Goal: Task Accomplishment & Management: Use online tool/utility

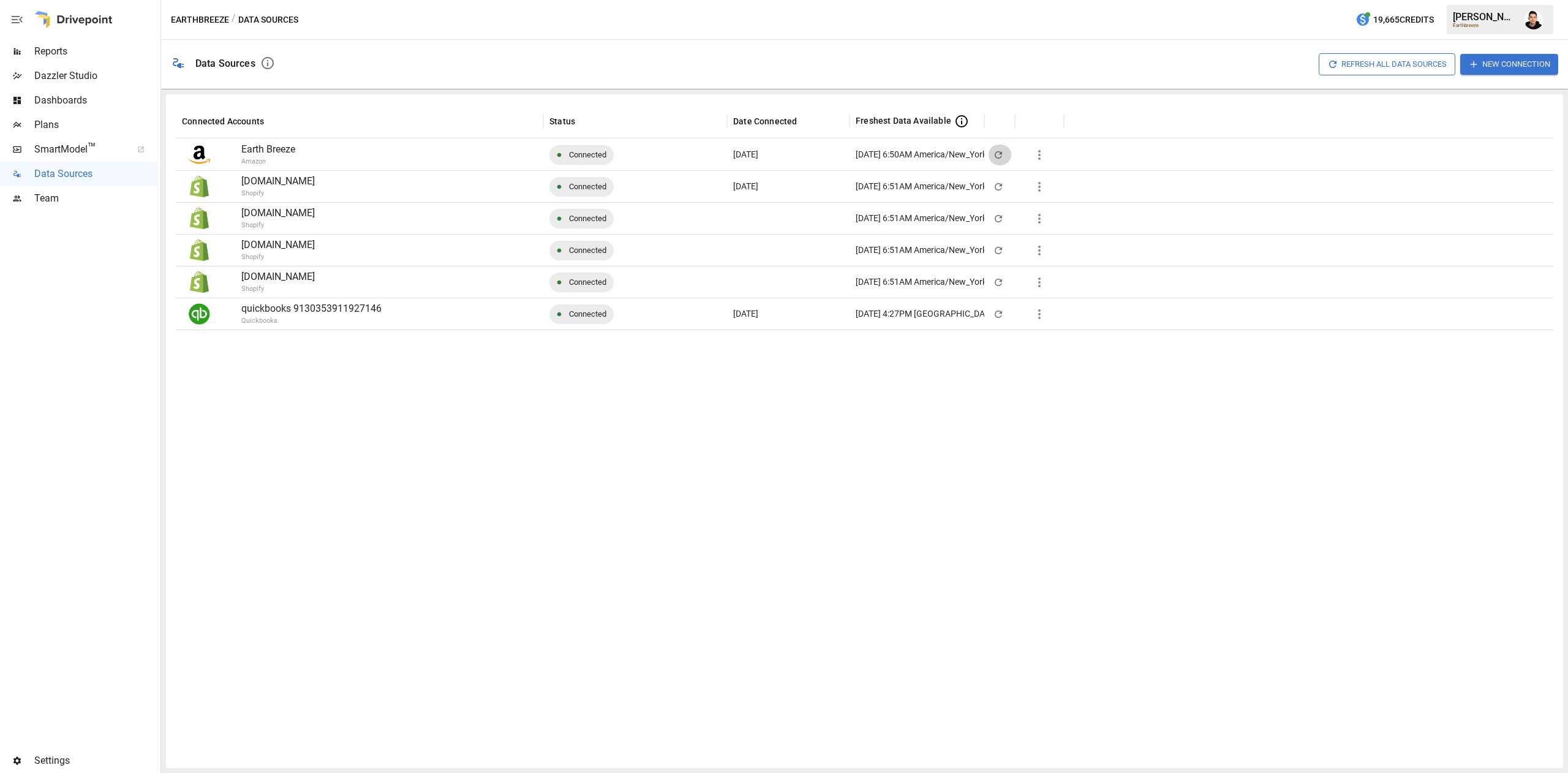
click at [1002, 156] on icon "button" at bounding box center [998, 154] width 11 height 11
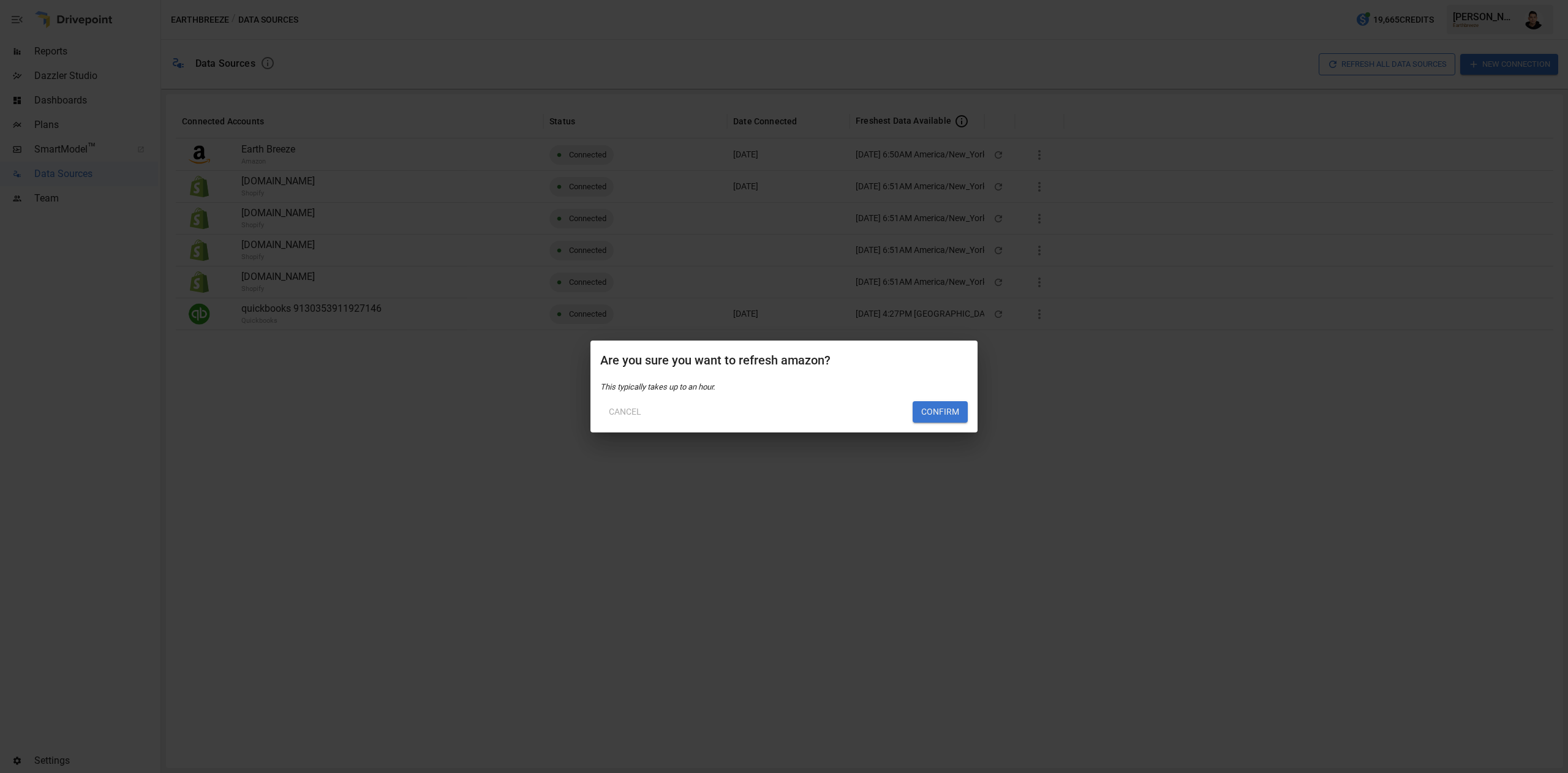
click at [621, 404] on button "Cancel" at bounding box center [625, 413] width 50 height 22
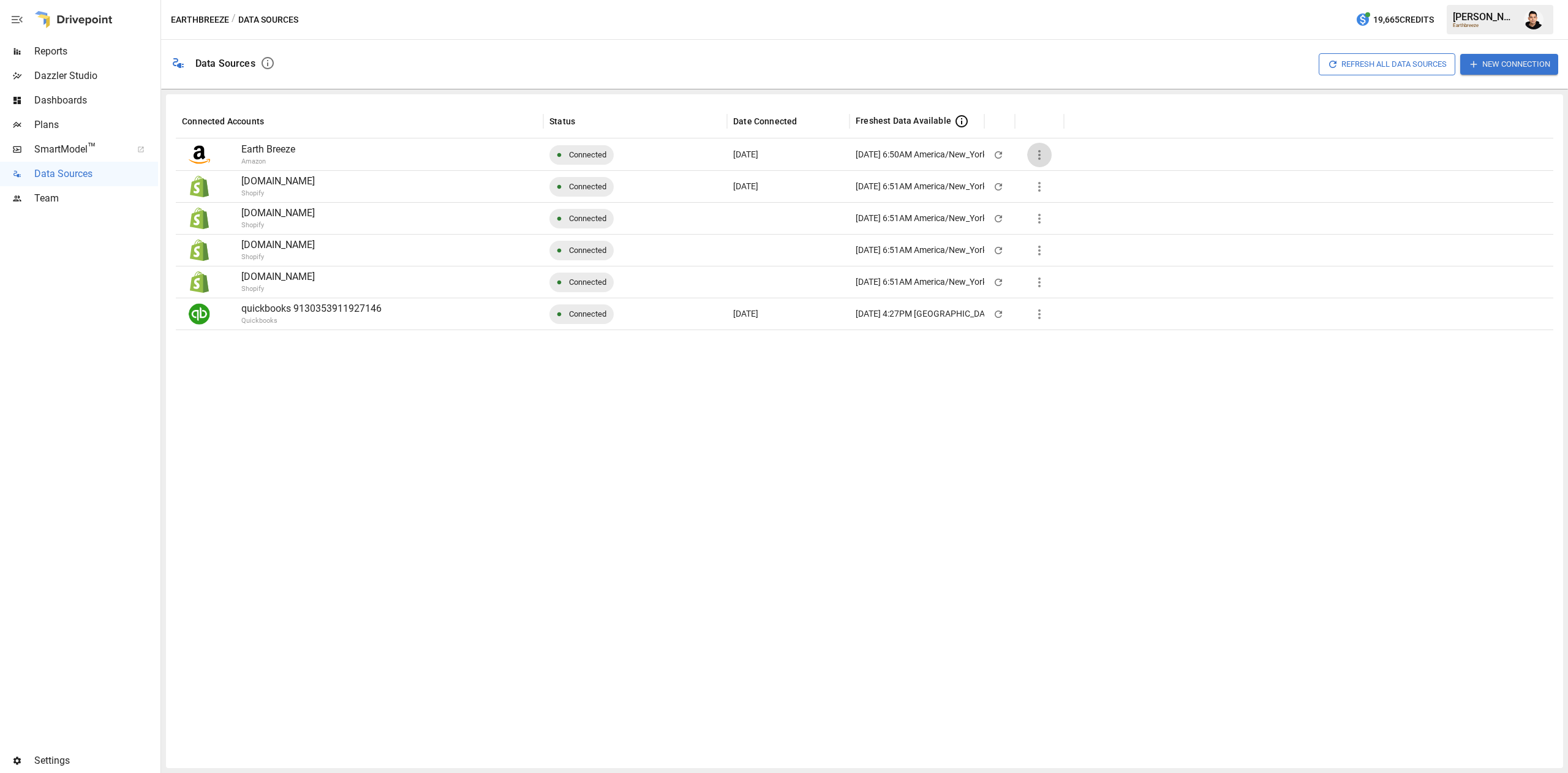
click at [1046, 157] on icon "button" at bounding box center [1039, 154] width 15 height 15
click at [1148, 211] on div "Refresh data source w/o pulling raw data" at bounding box center [1120, 209] width 157 height 13
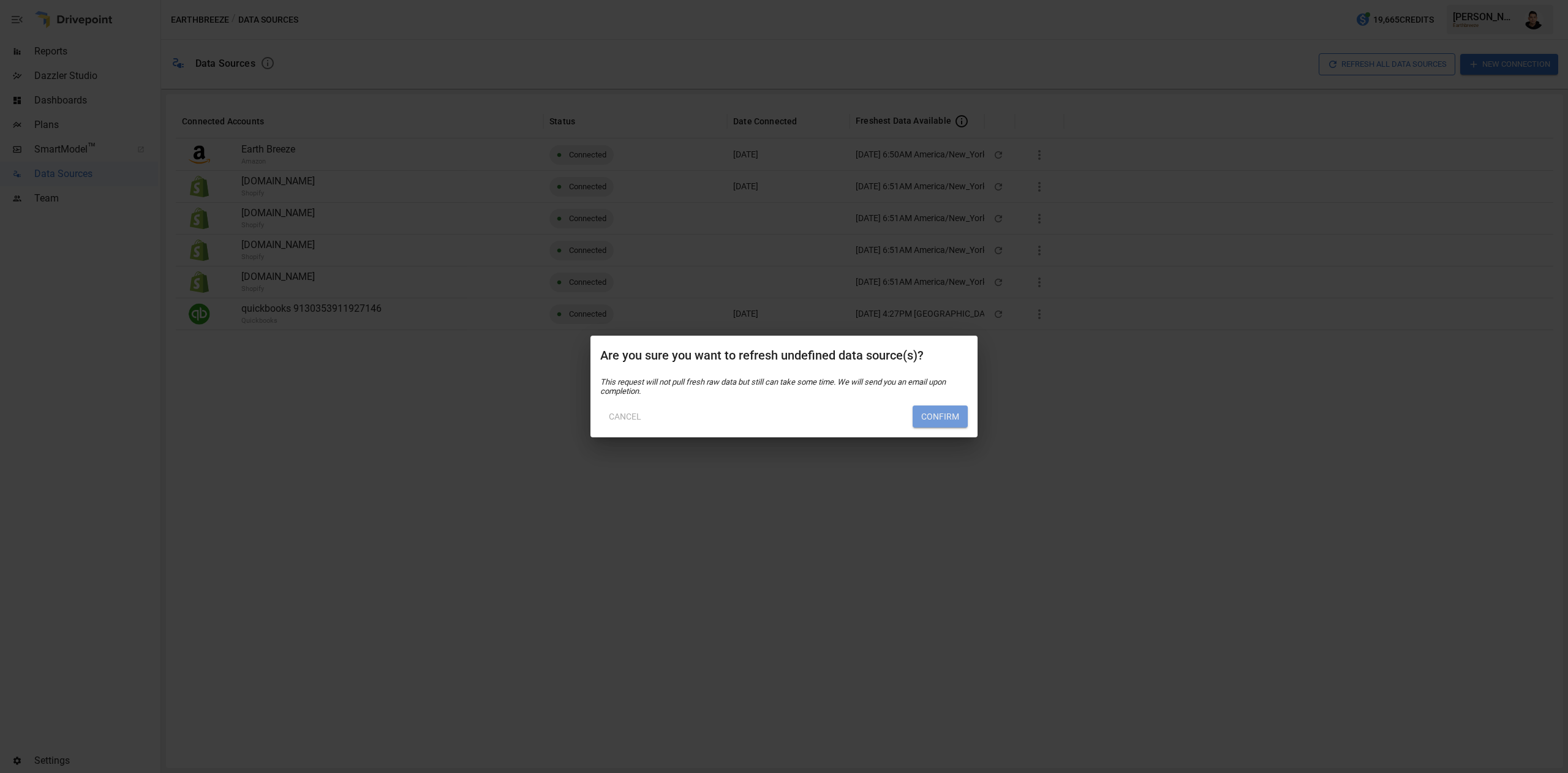
click at [954, 414] on button "Confirm" at bounding box center [940, 417] width 55 height 22
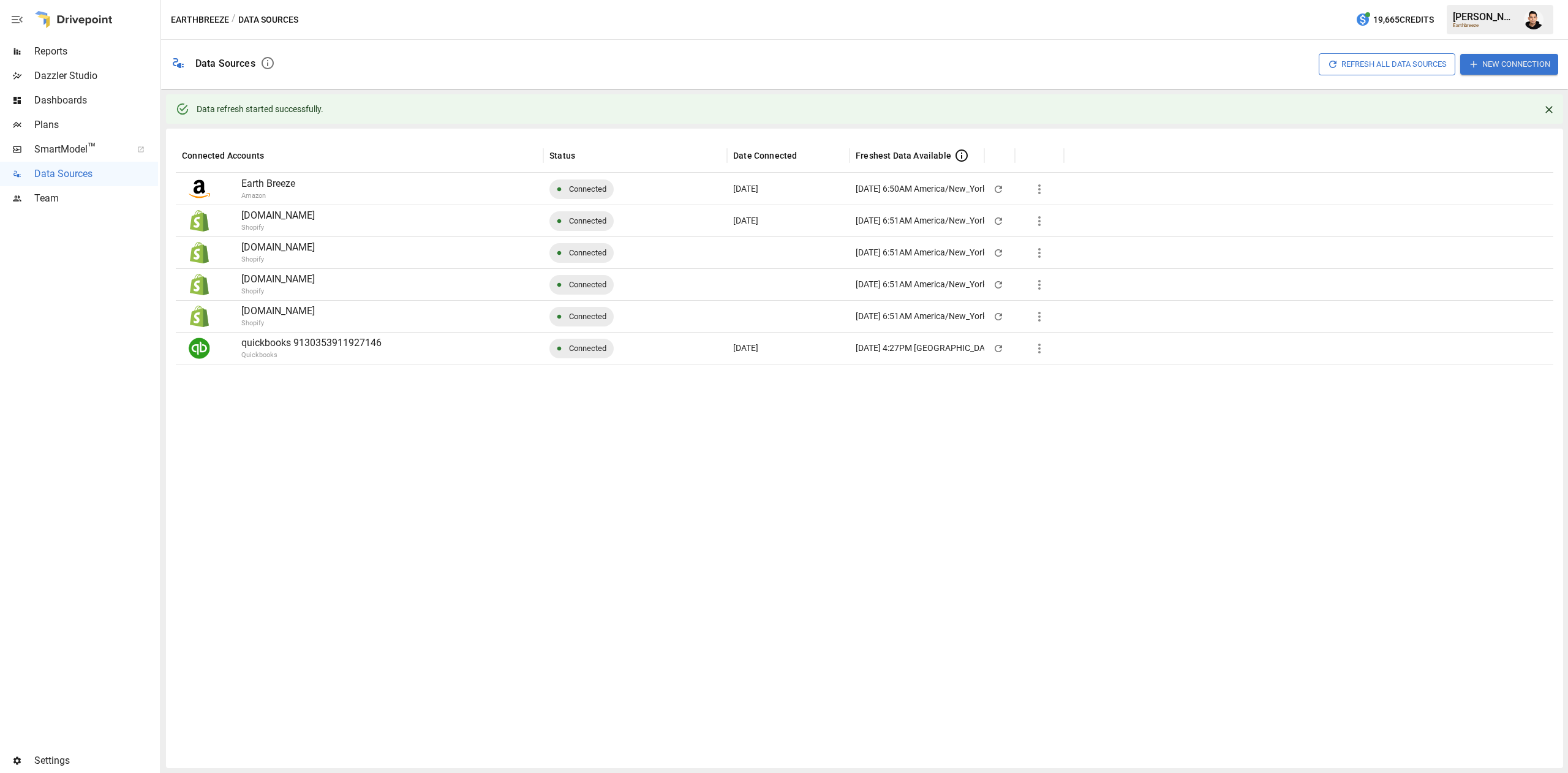
click at [78, 58] on span "Reports" at bounding box center [96, 51] width 124 height 15
